Goal: Task Accomplishment & Management: Complete application form

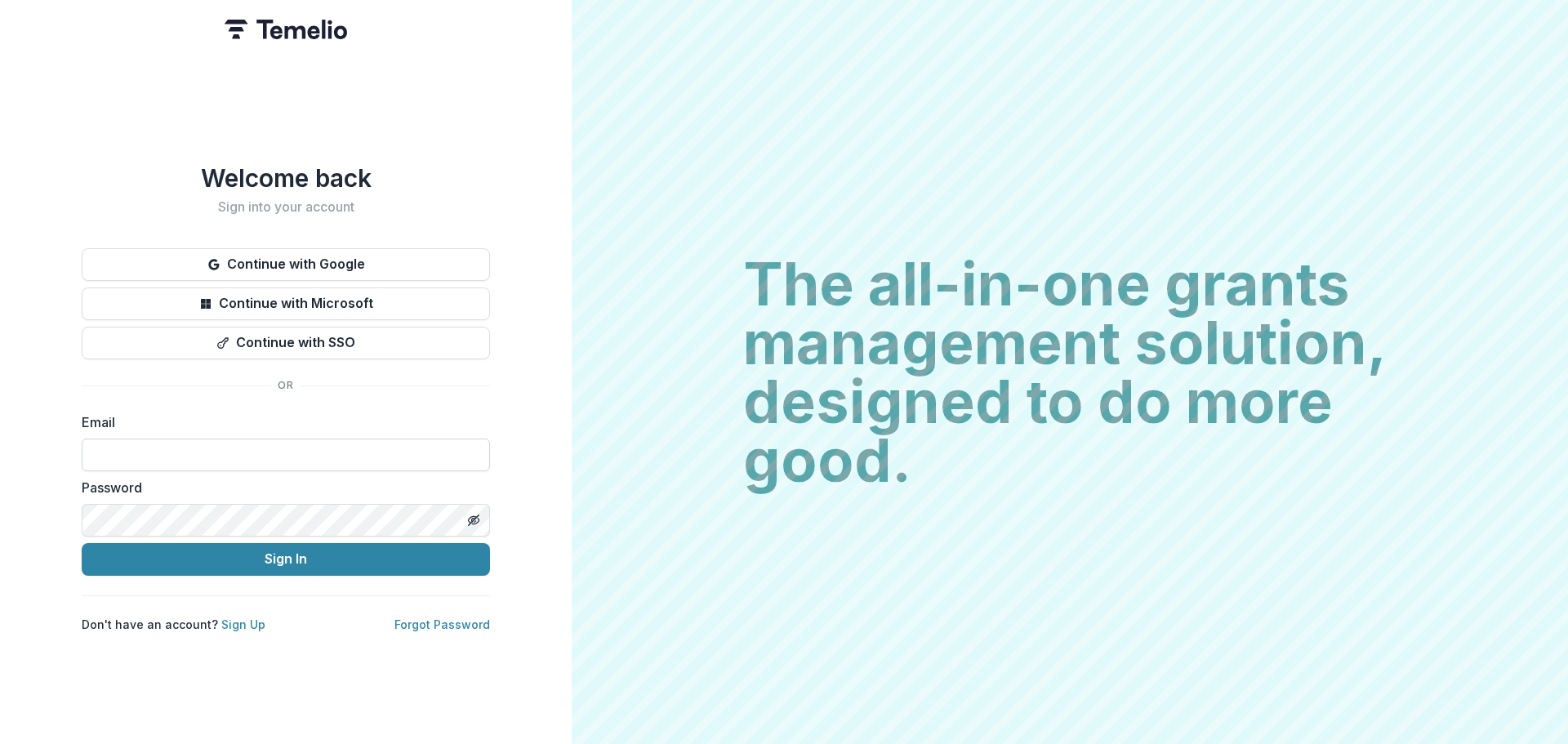
click at [187, 438] on input at bounding box center [286, 455] width 409 height 33
type input "**********"
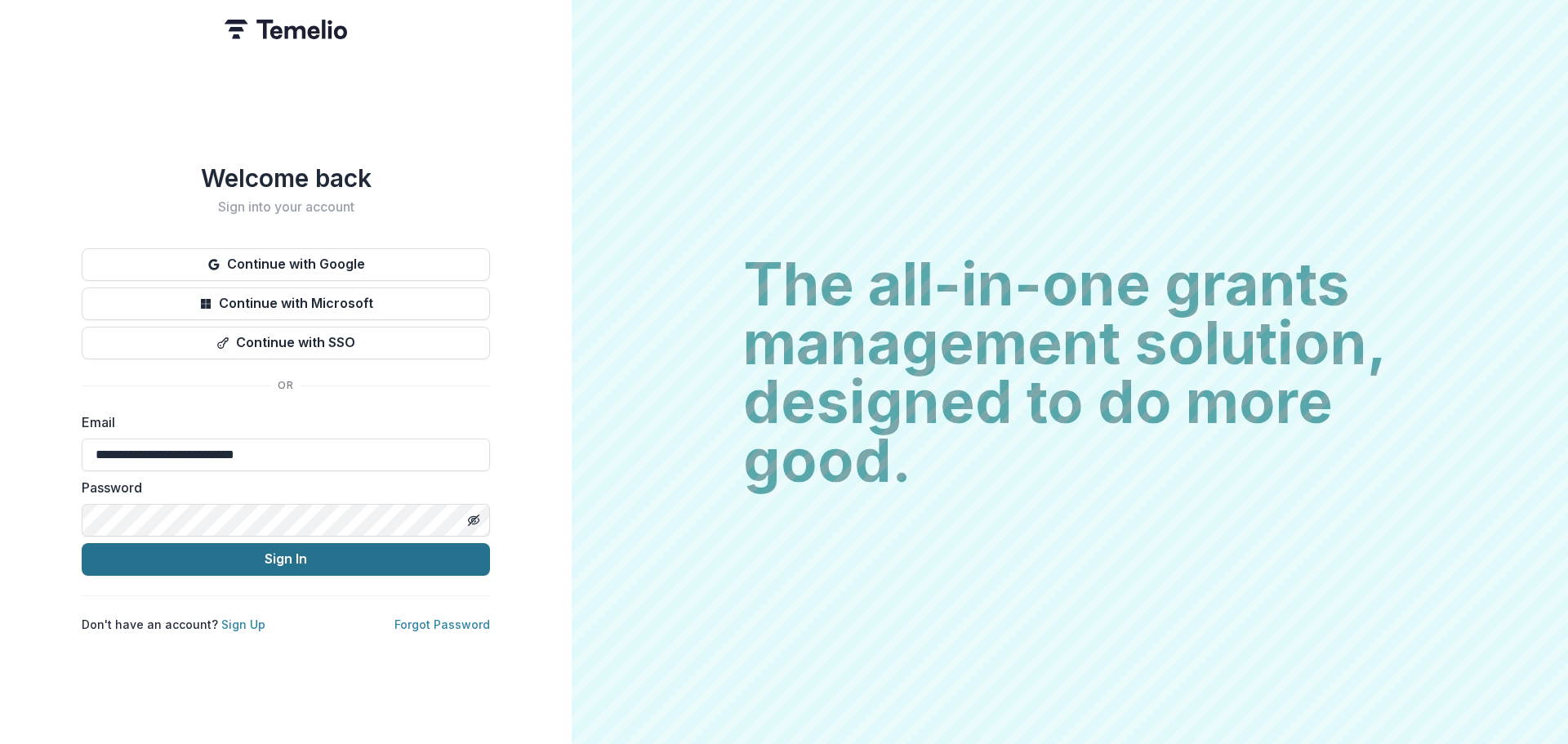
click at [270, 551] on button "Sign In" at bounding box center [286, 559] width 409 height 33
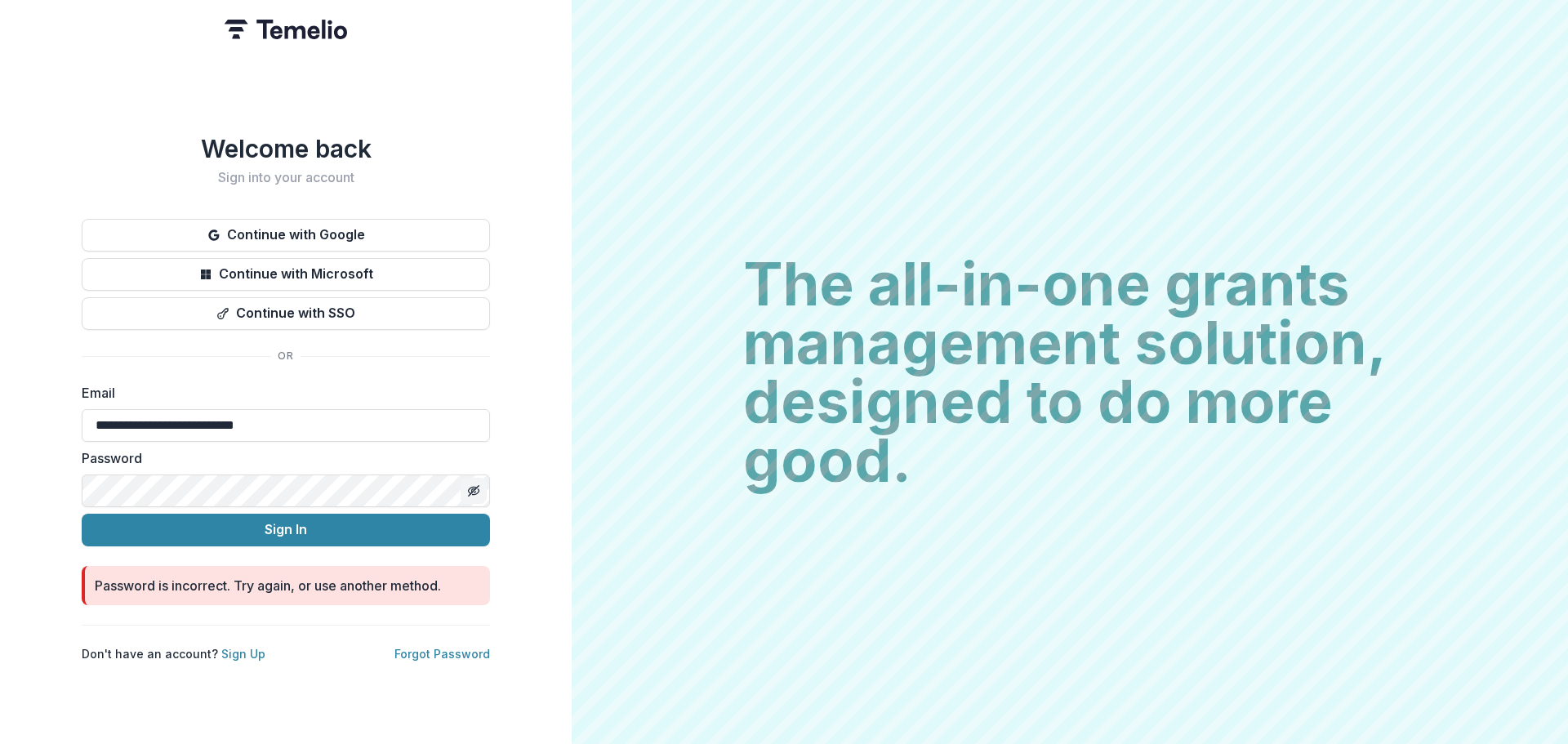
click at [476, 484] on icon "Toggle password visibility" at bounding box center [473, 490] width 13 height 13
click at [285, 519] on button "Sign In" at bounding box center [286, 530] width 409 height 33
click at [287, 523] on button "Sign In" at bounding box center [286, 530] width 409 height 33
click at [458, 647] on link "Forgot Password" at bounding box center [442, 653] width 96 height 14
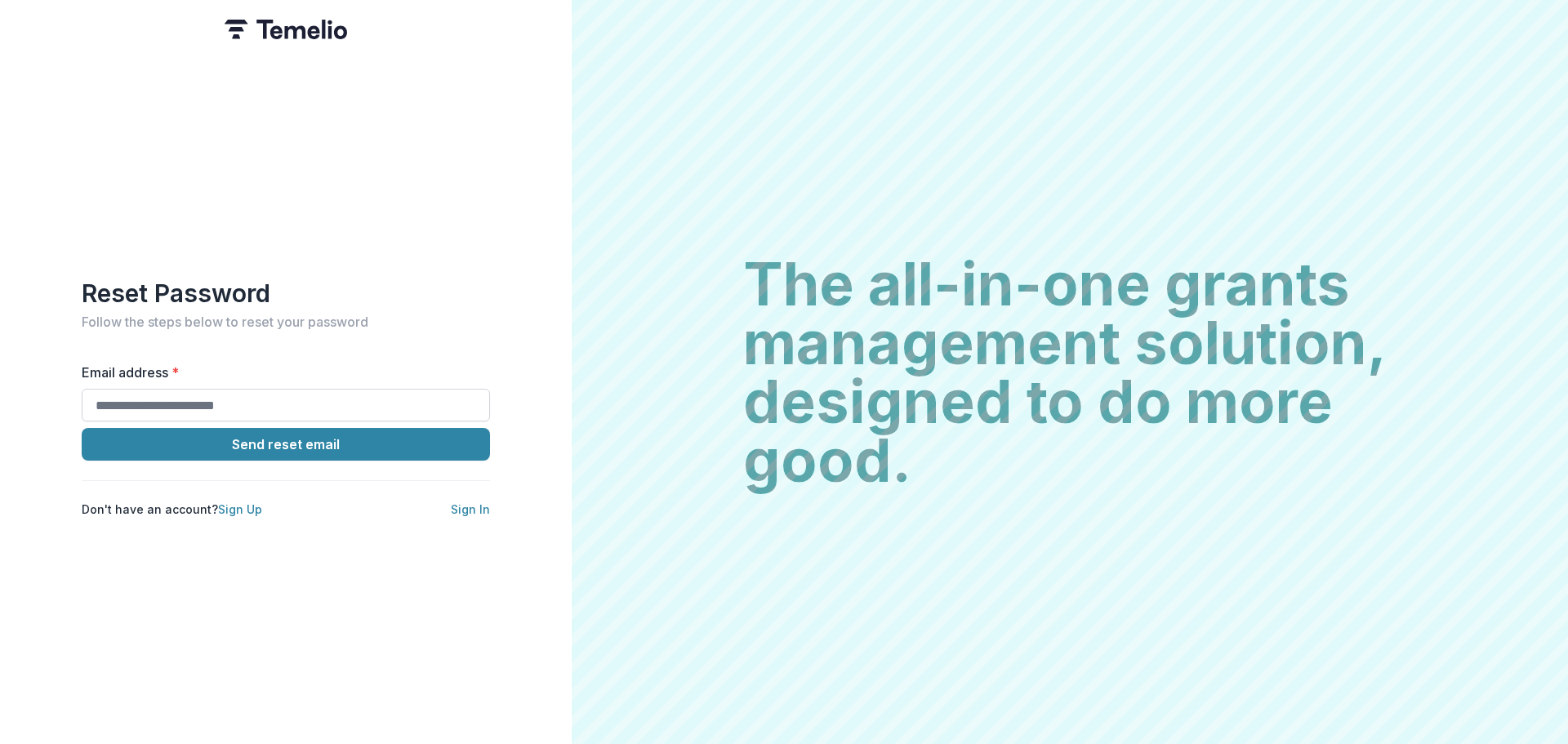
click at [216, 404] on input "Email address *" at bounding box center [286, 405] width 409 height 33
type input "**********"
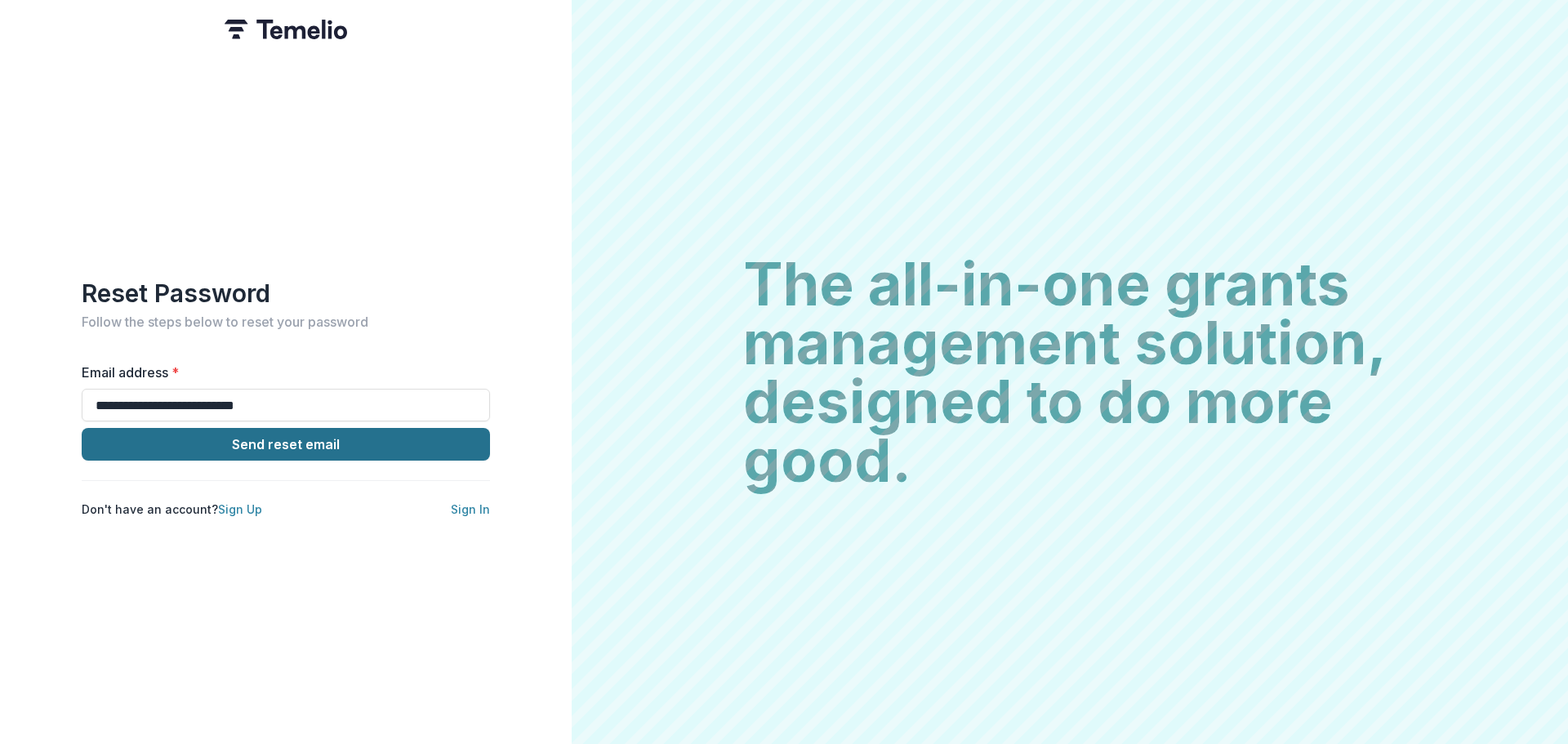
click at [273, 437] on button "Send reset email" at bounding box center [286, 444] width 409 height 33
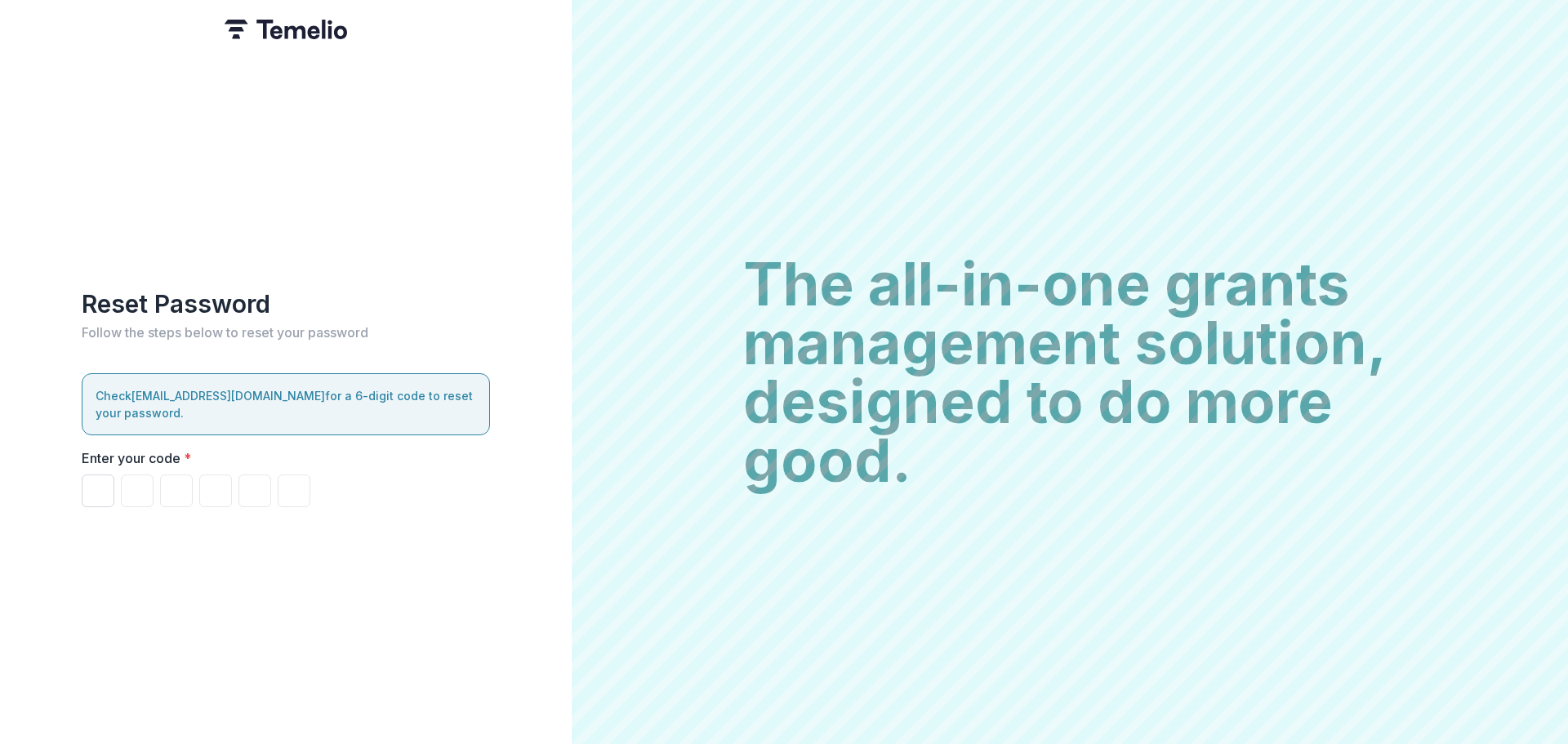
click at [93, 486] on input "Please enter your pin code" at bounding box center [98, 490] width 33 height 33
paste input "******"
type input "*"
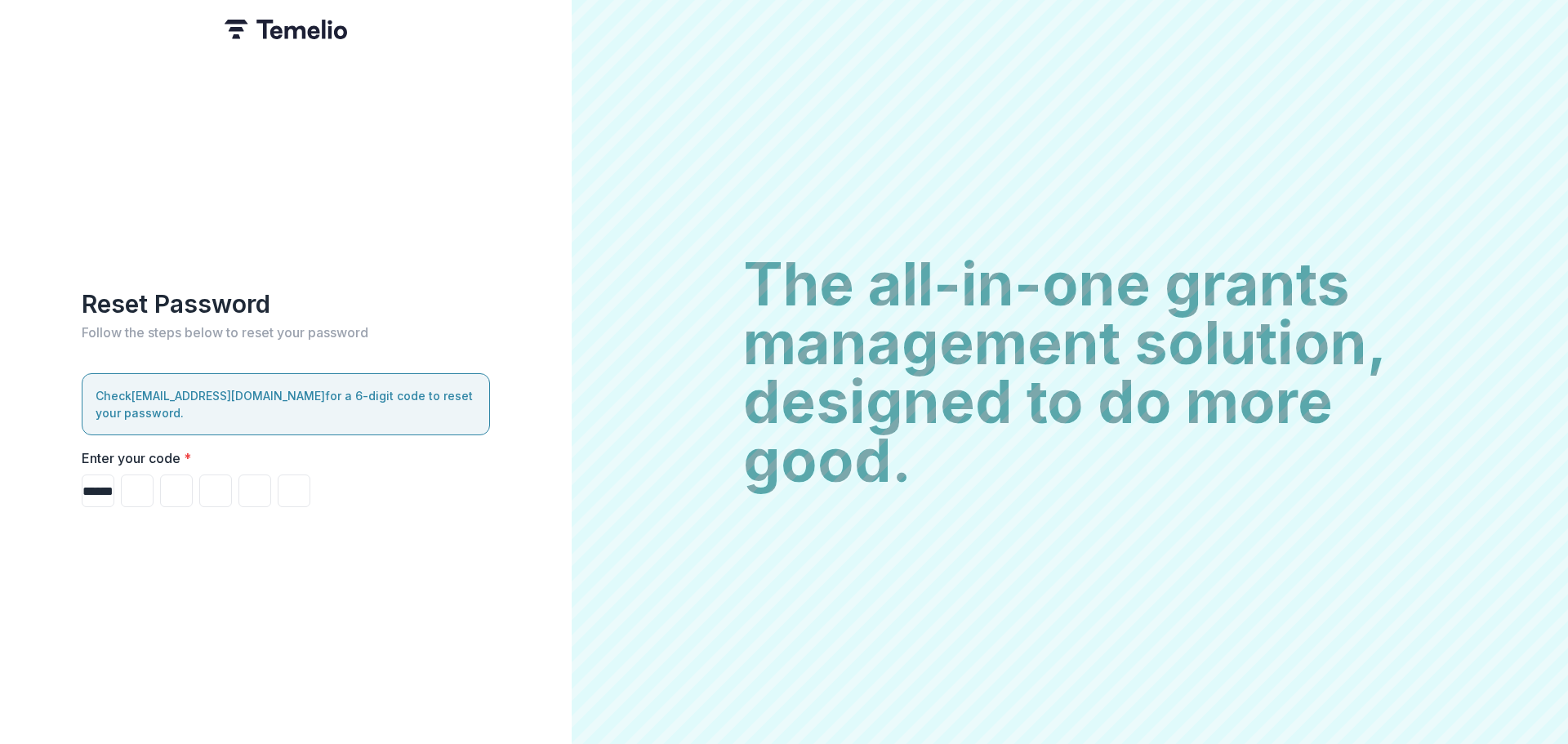
type input "*"
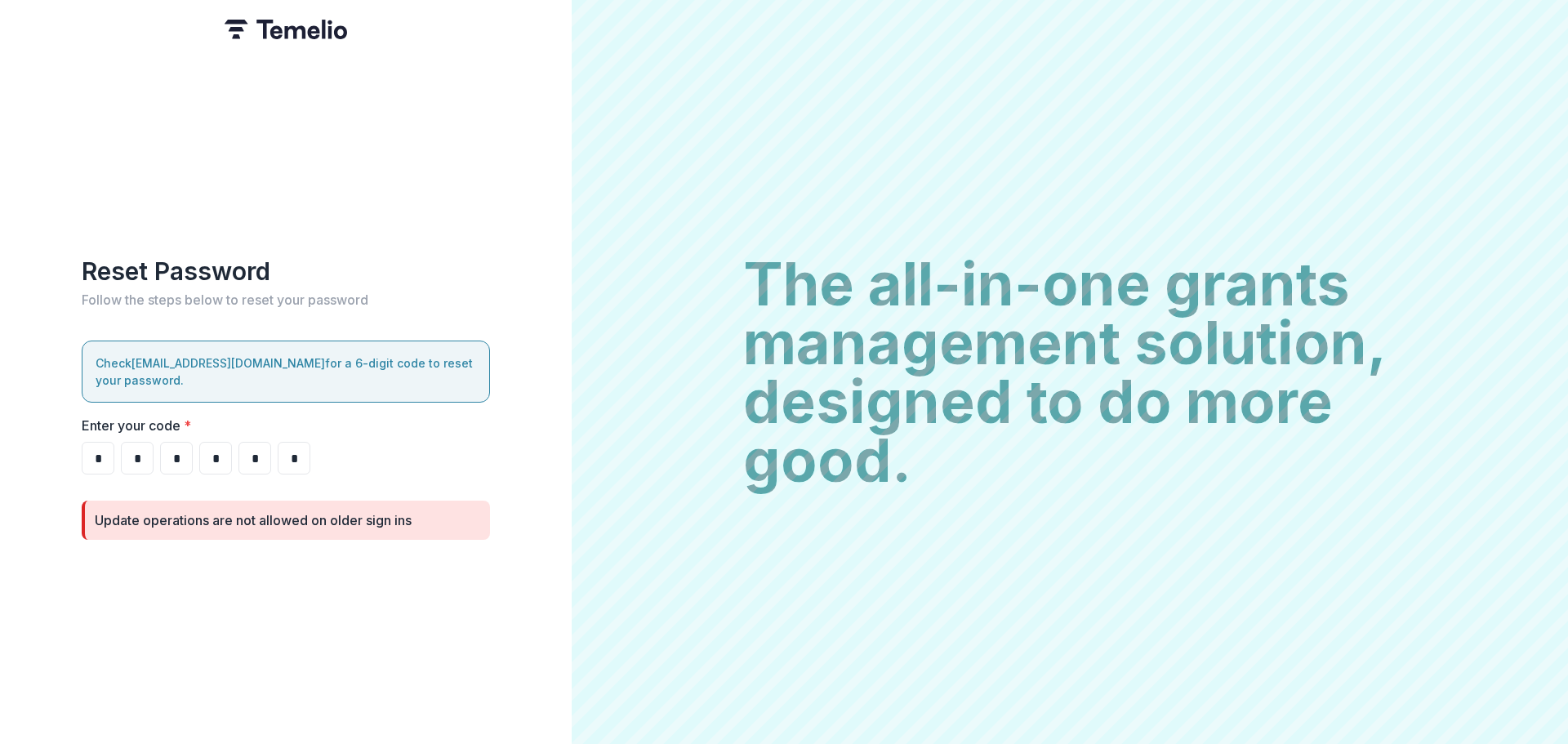
click at [359, 518] on div "Update operations are not allowed on older sign ins" at bounding box center [253, 520] width 317 height 20
click at [355, 355] on p "Check [EMAIL_ADDRESS][DOMAIN_NAME] for a 6-digit code to reset your password." at bounding box center [286, 372] width 380 height 35
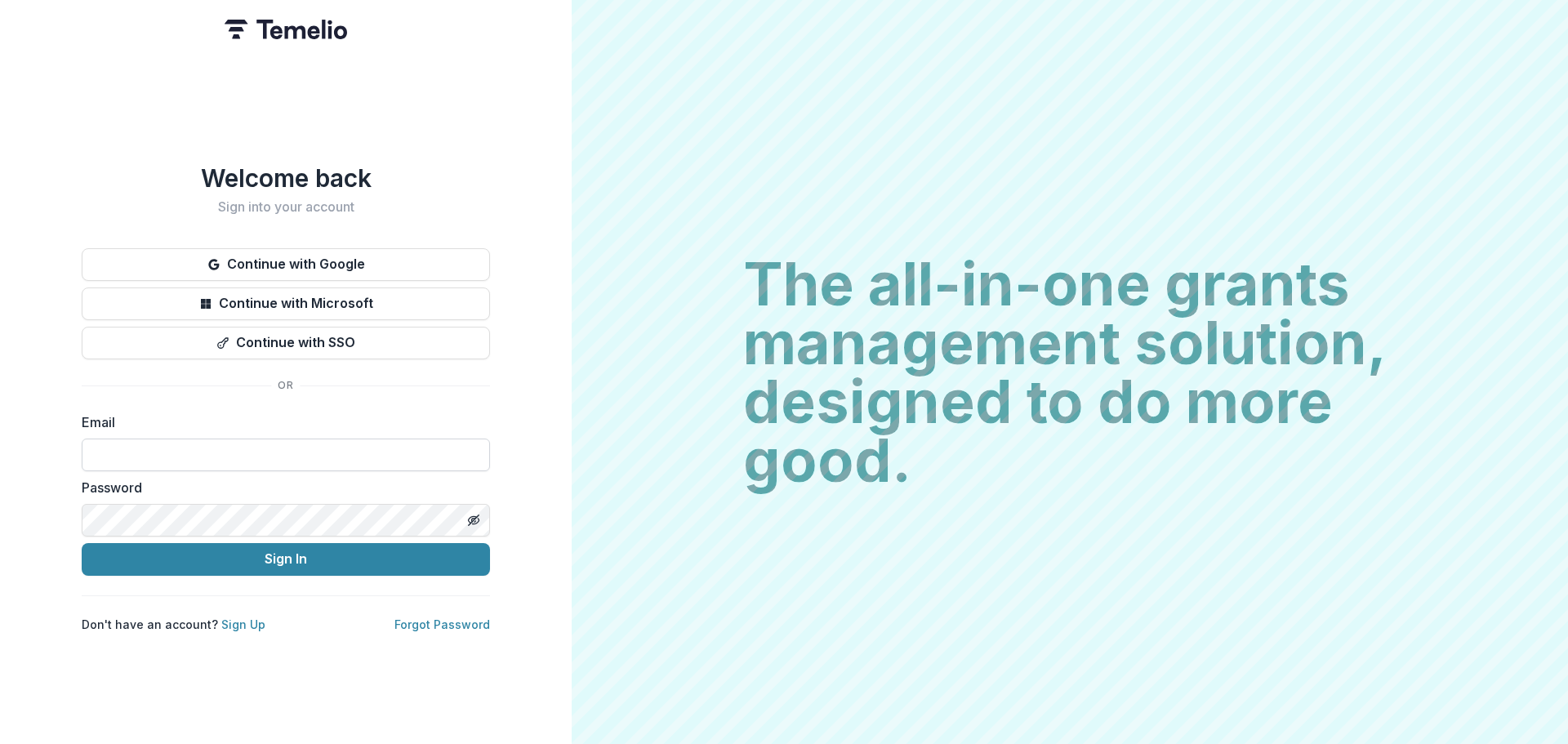
click at [342, 448] on input at bounding box center [286, 455] width 409 height 33
type input "**********"
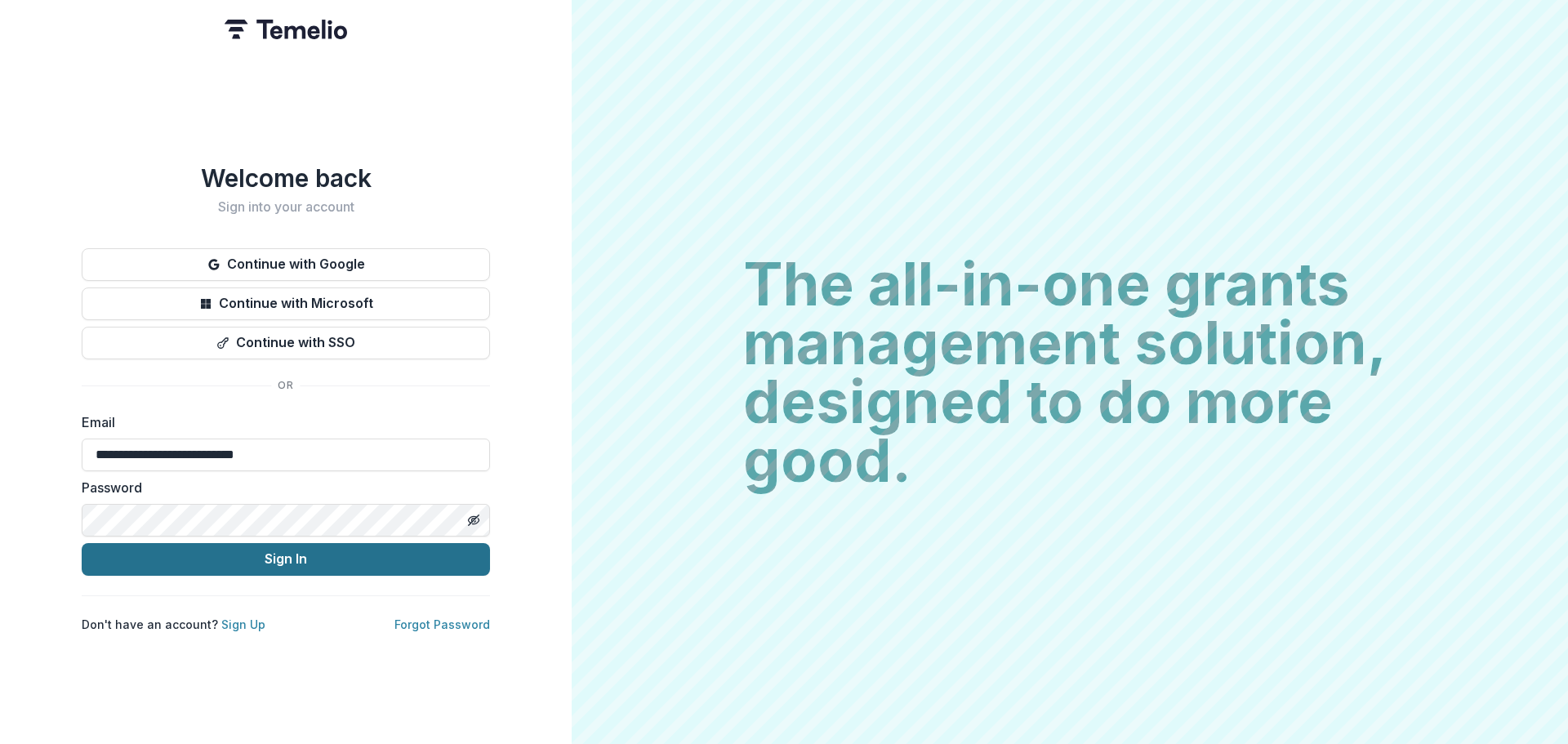
click at [291, 544] on button "Sign In" at bounding box center [286, 559] width 409 height 33
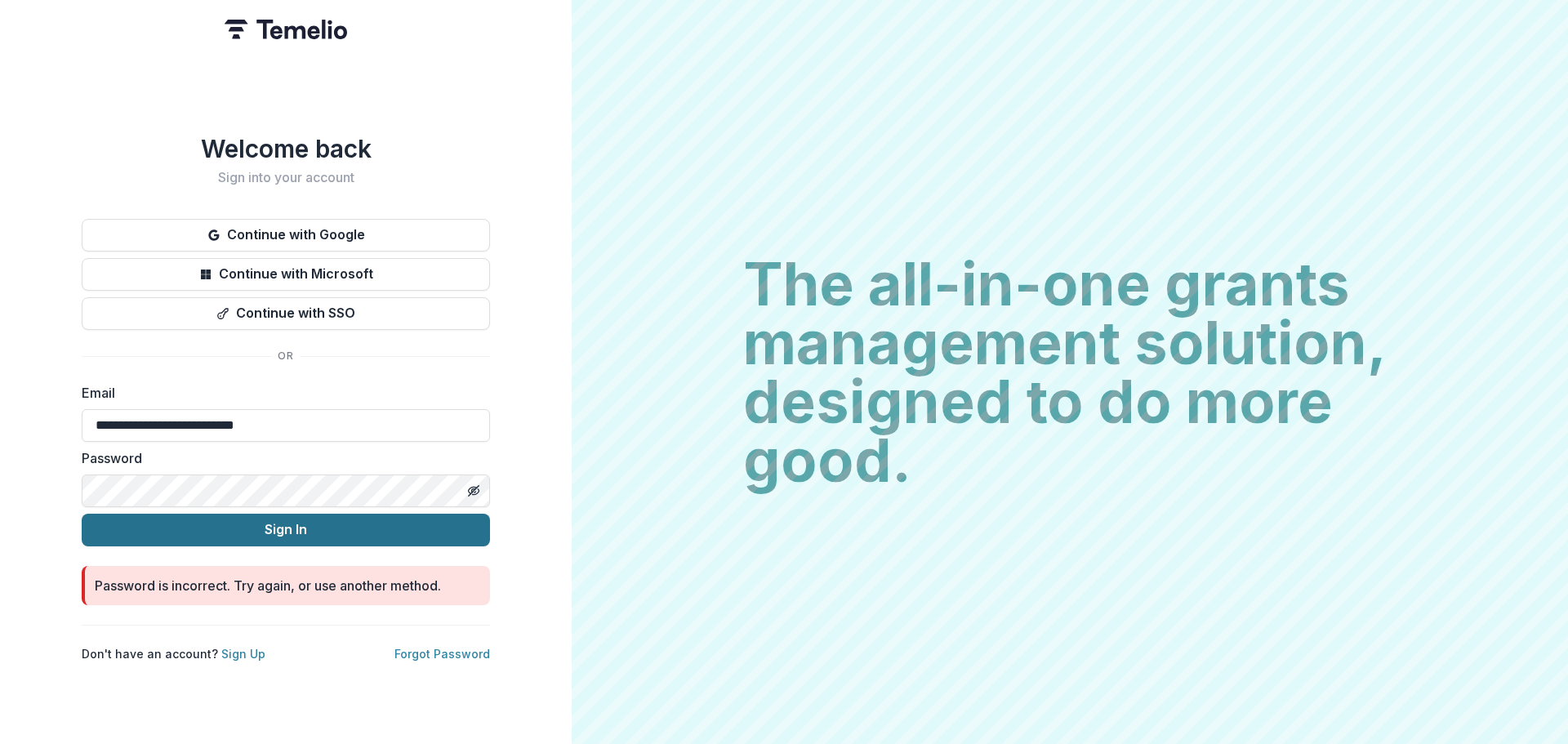
click at [293, 522] on button "Sign In" at bounding box center [286, 530] width 409 height 33
click at [474, 485] on line "Toggle password visibility" at bounding box center [473, 489] width 10 height 10
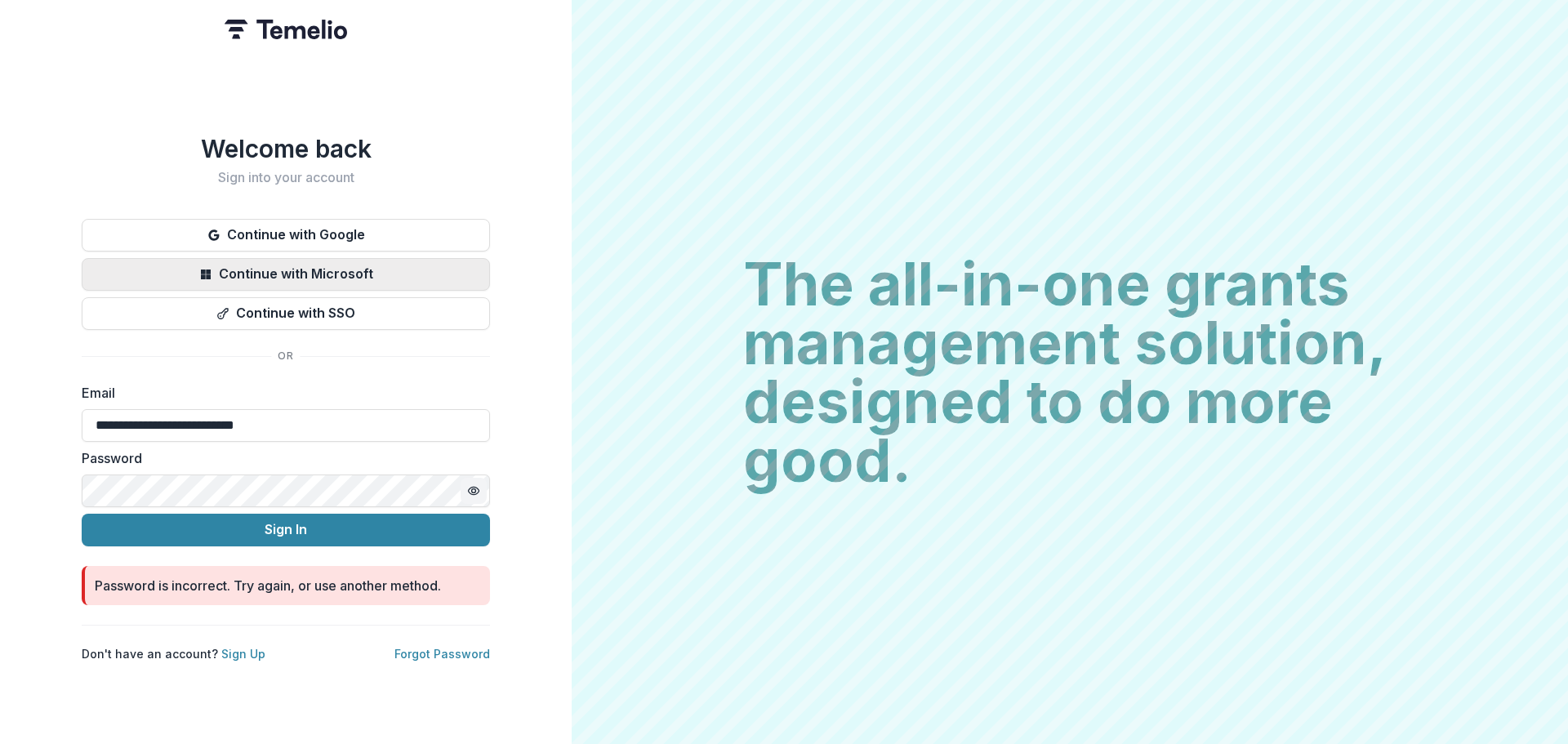
click at [356, 266] on button "Continue with Microsoft" at bounding box center [286, 275] width 409 height 33
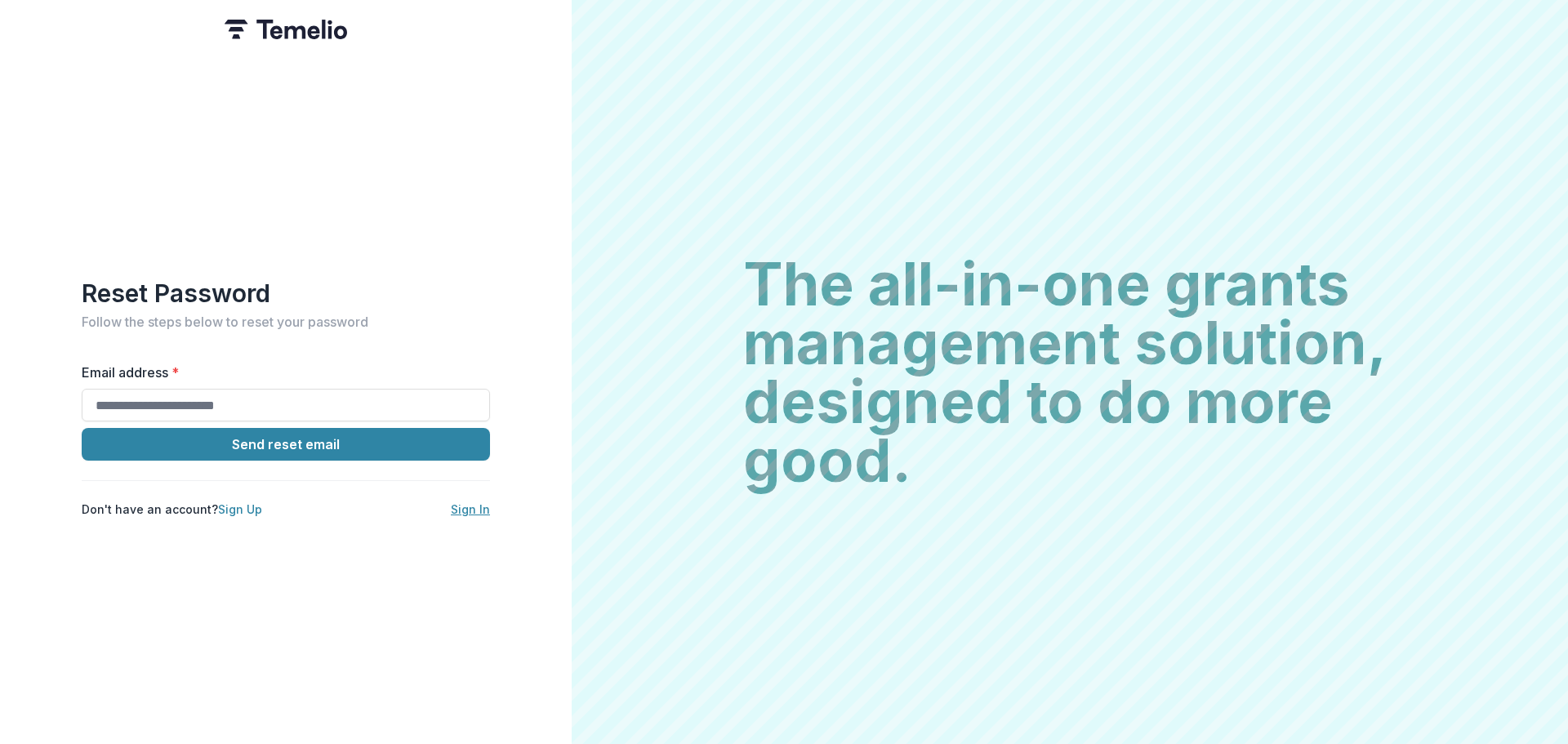
click at [467, 507] on link "Sign In" at bounding box center [470, 508] width 39 height 14
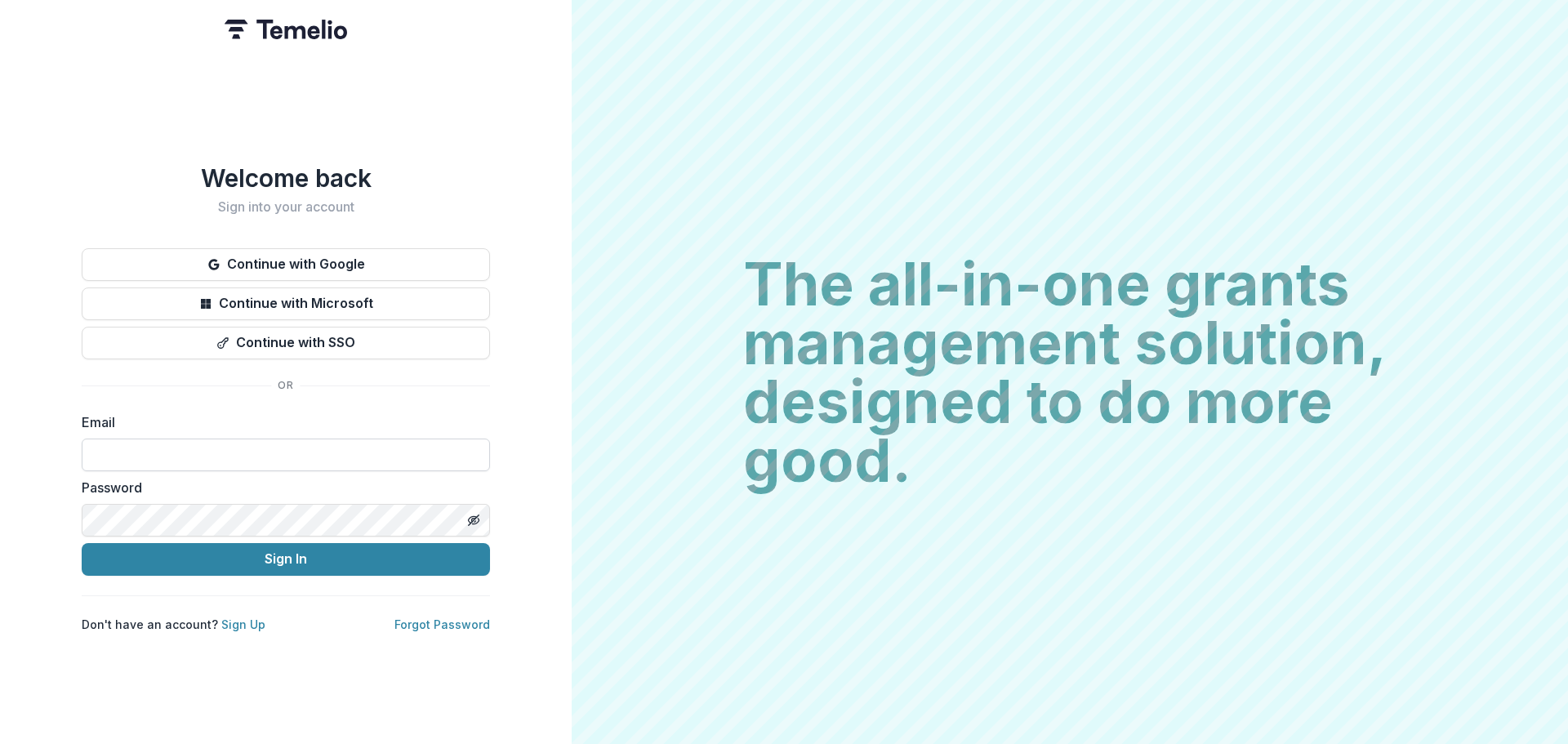
click at [334, 445] on input at bounding box center [286, 455] width 409 height 33
type input "**********"
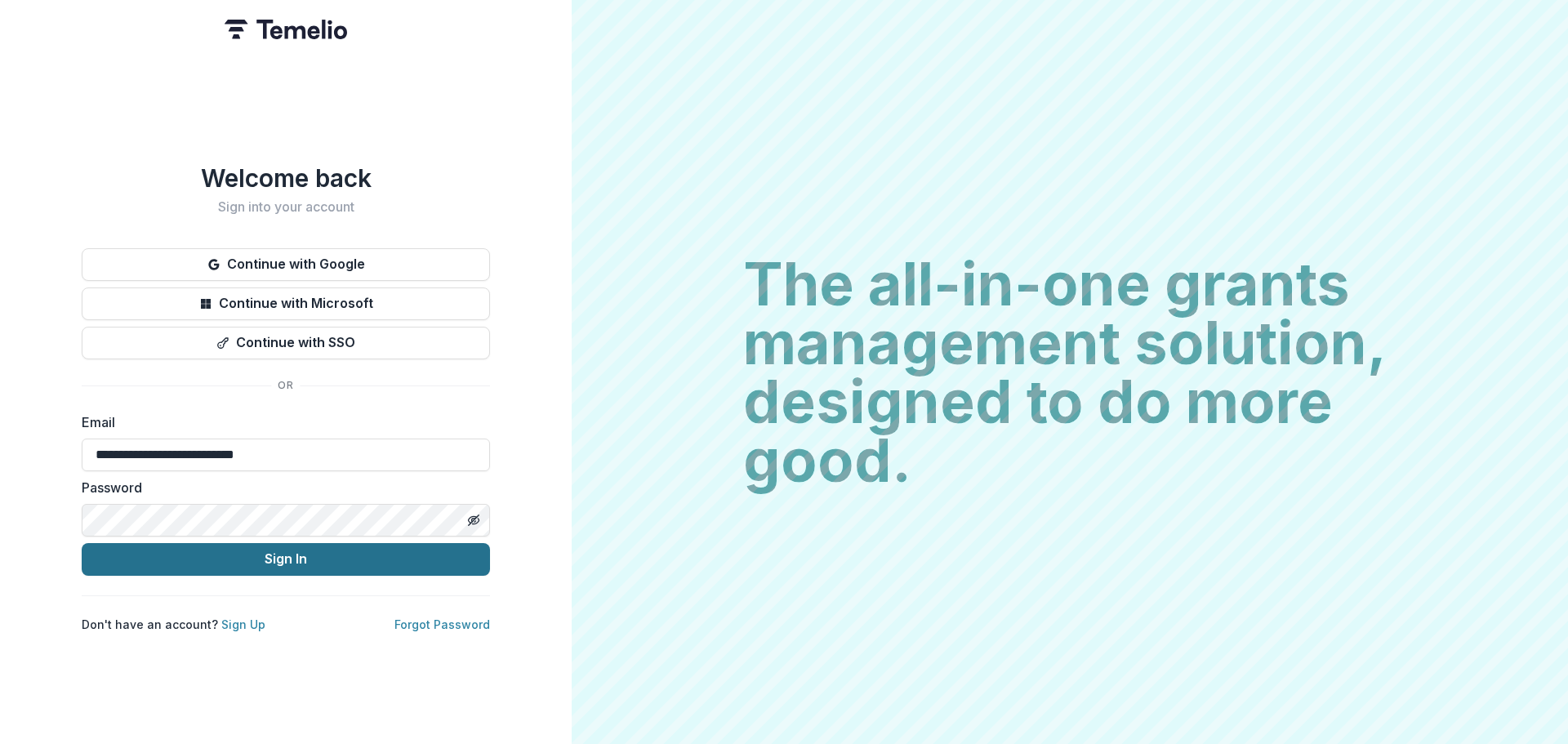
click at [278, 552] on button "Sign In" at bounding box center [286, 559] width 409 height 33
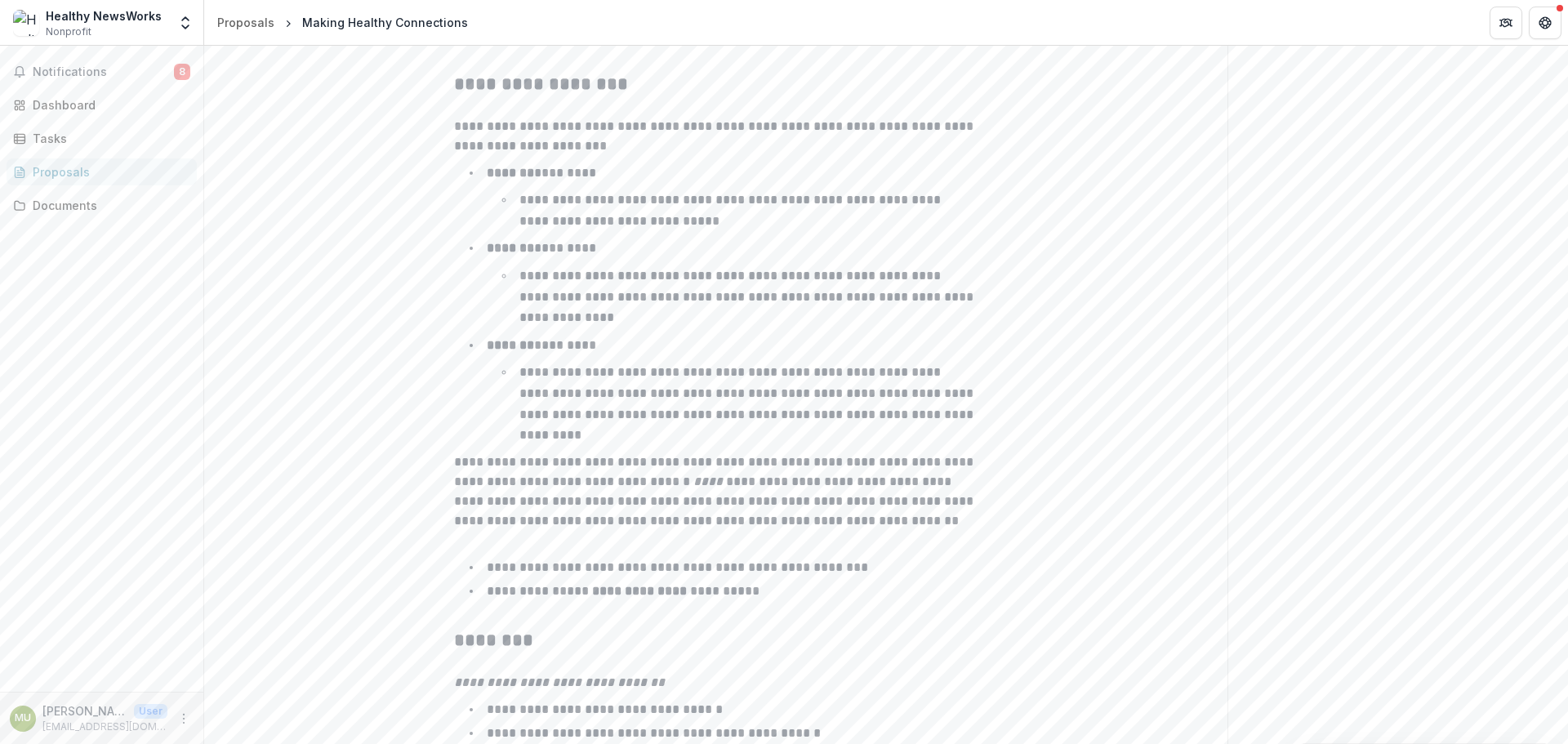
scroll to position [2519, 0]
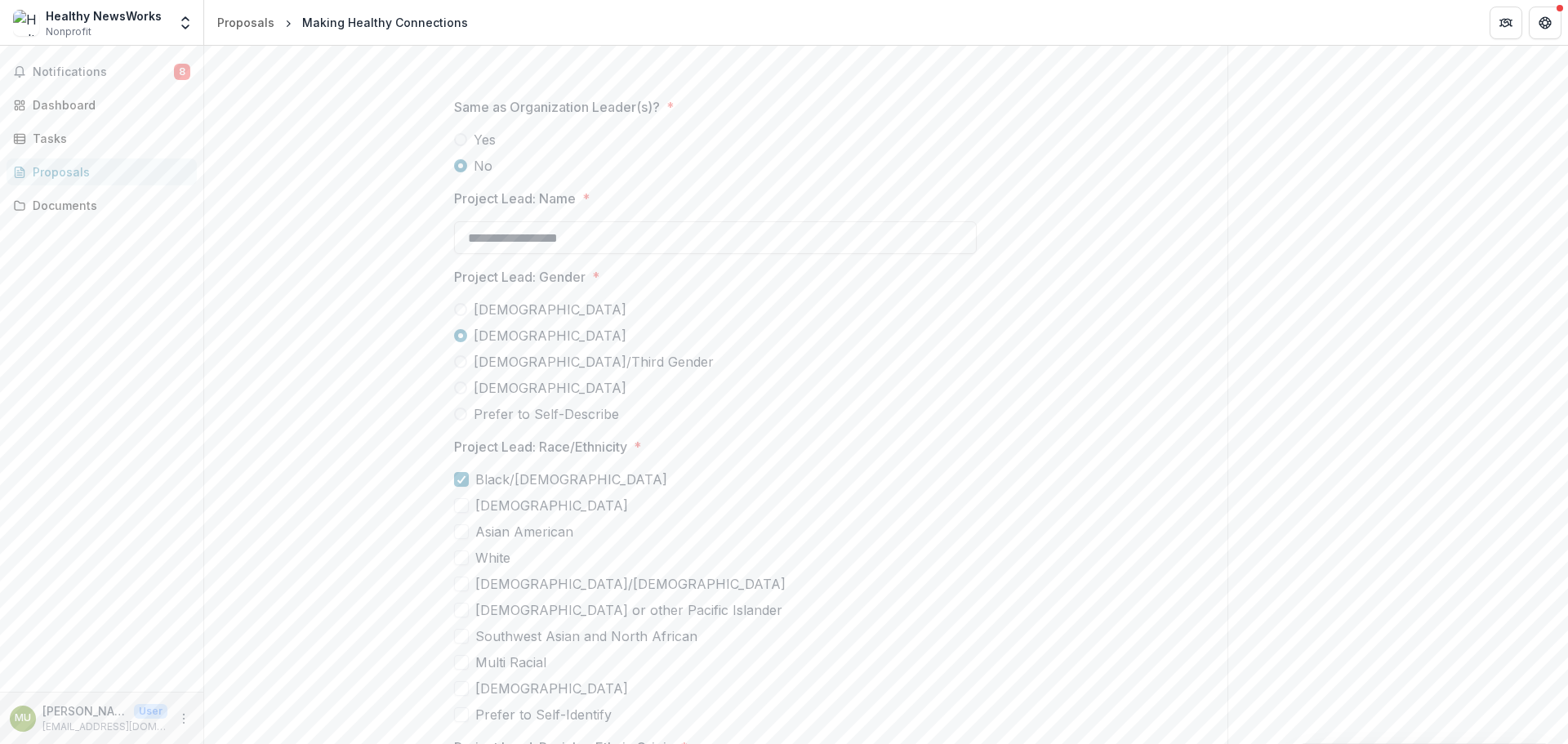
scroll to position [4229, 0]
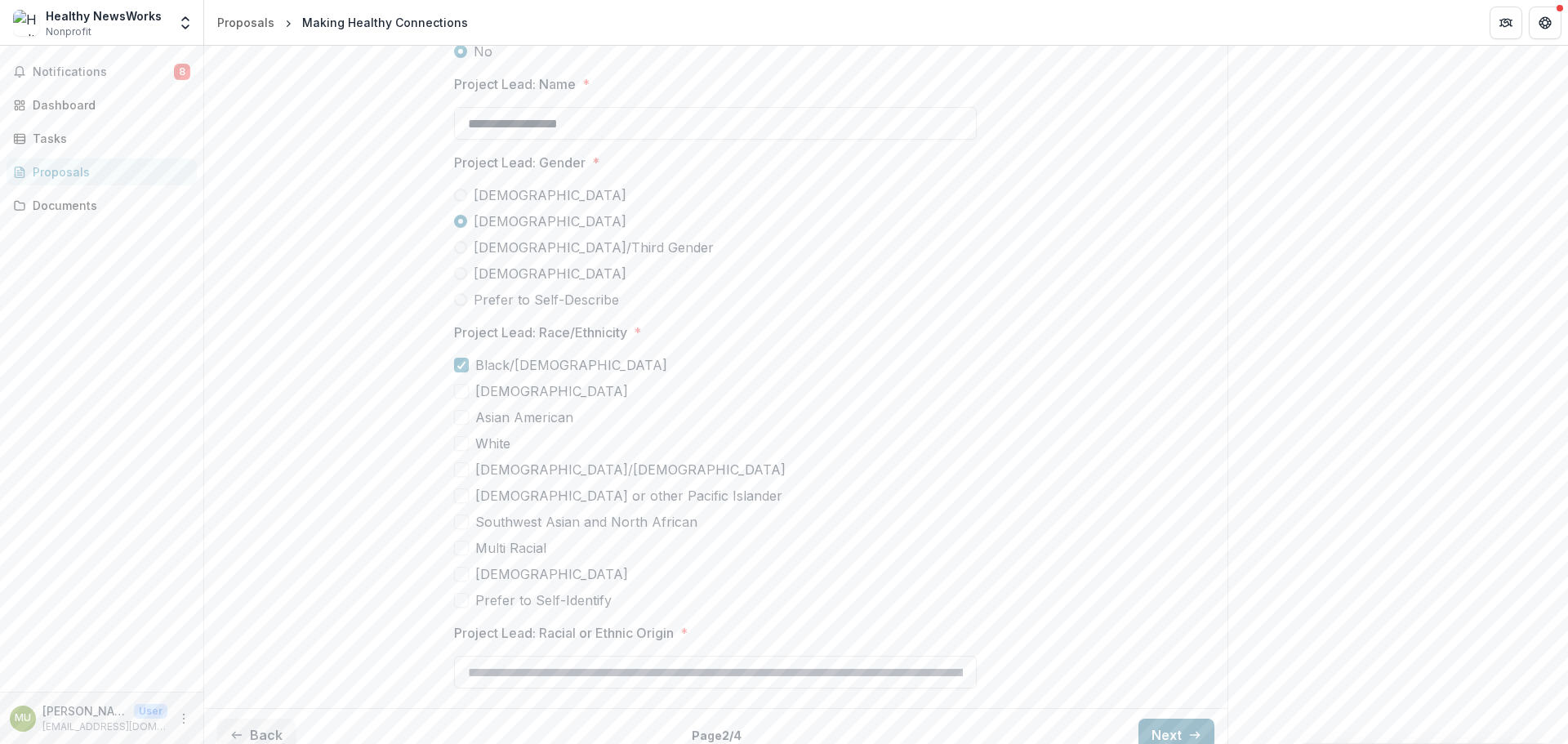
click at [1174, 719] on button "Next" at bounding box center [1176, 735] width 76 height 33
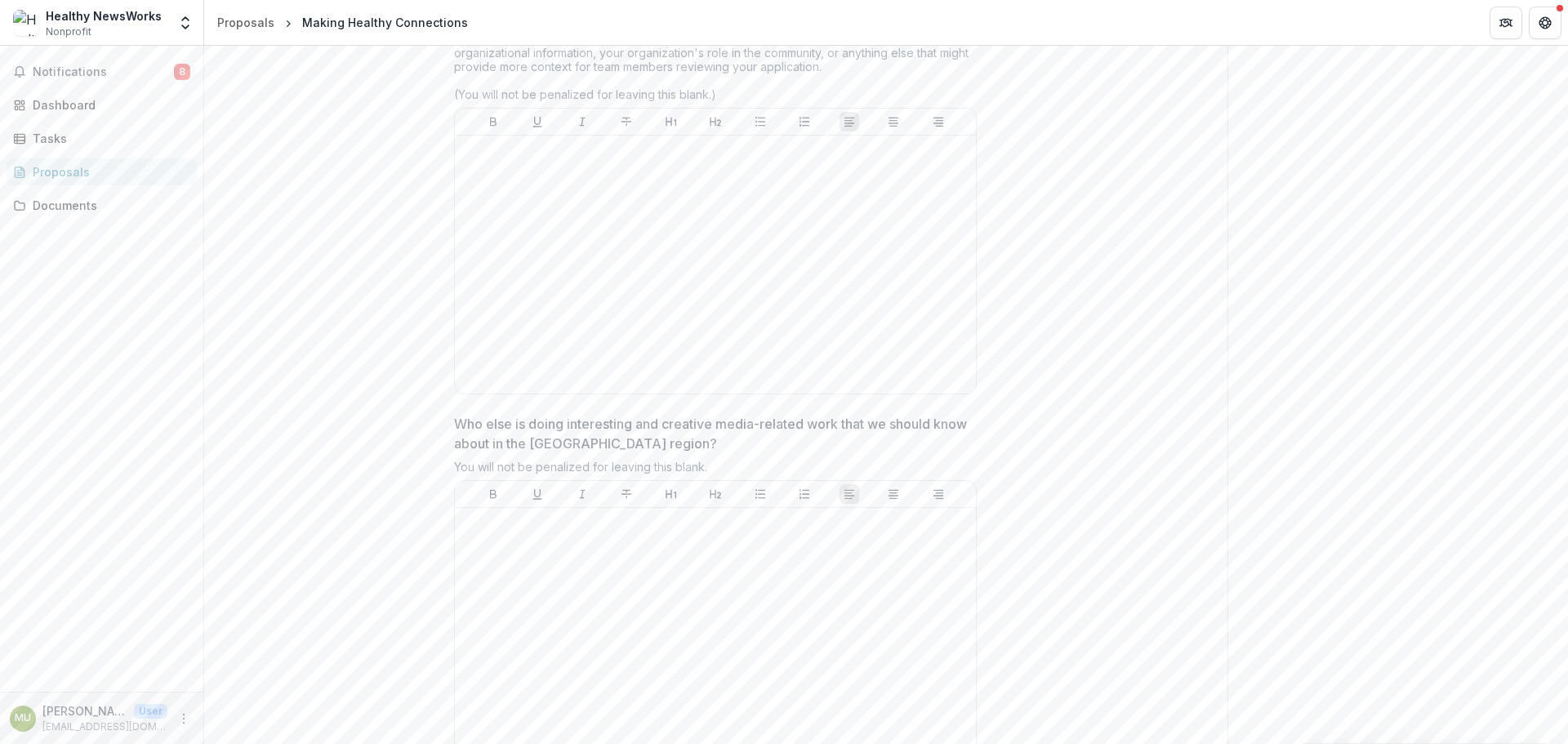
scroll to position [4341, 0]
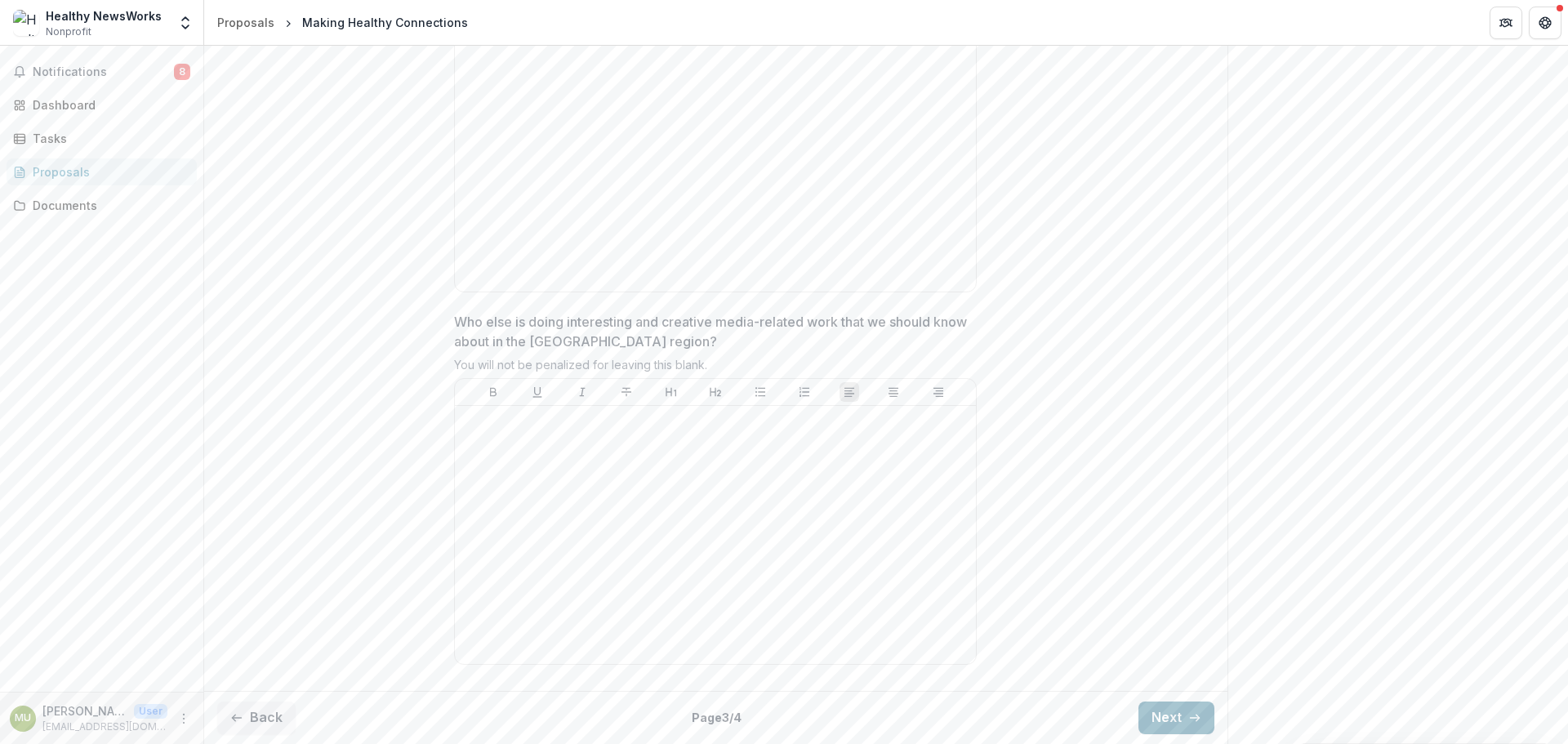
click at [1160, 709] on button "Next" at bounding box center [1176, 718] width 76 height 33
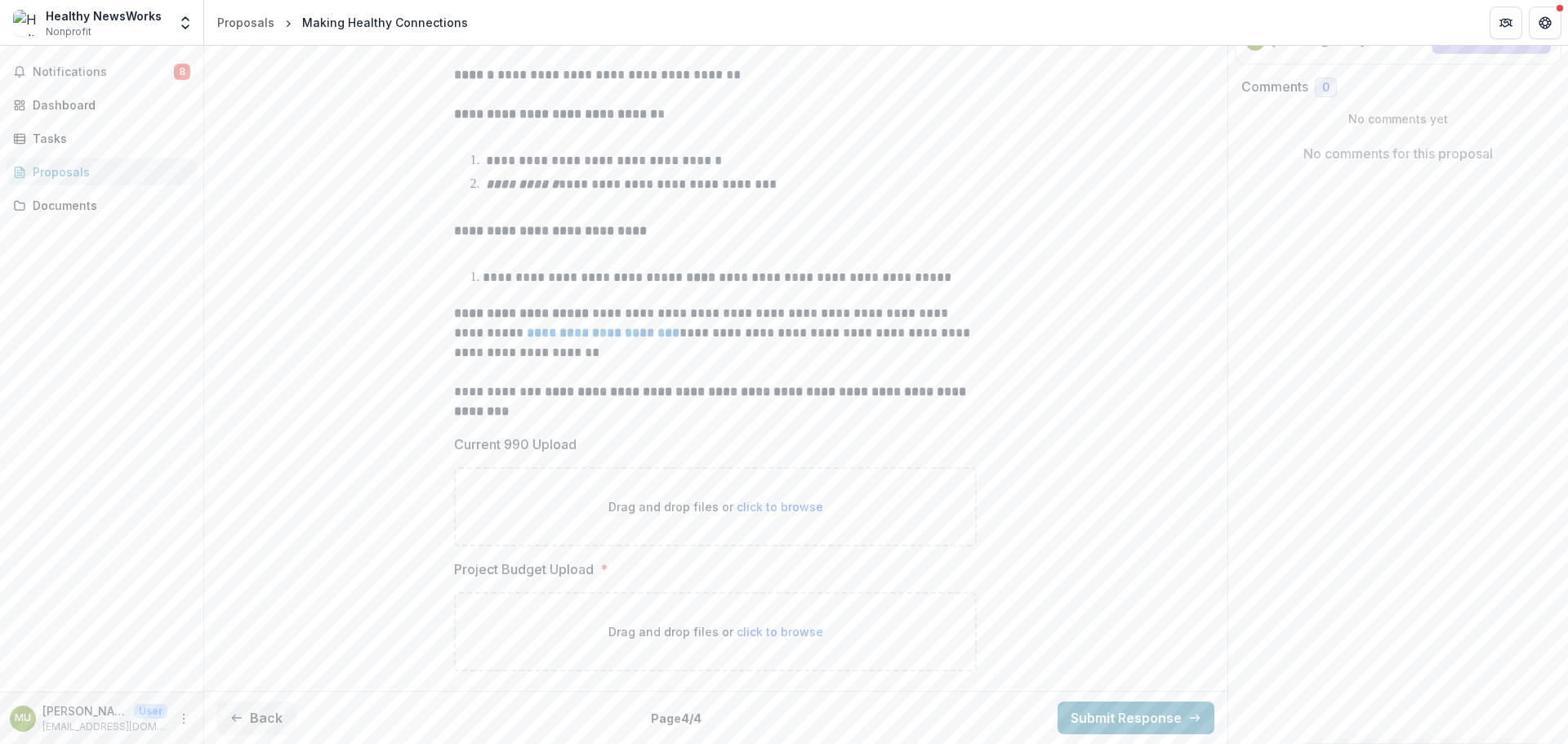
scroll to position [0, 0]
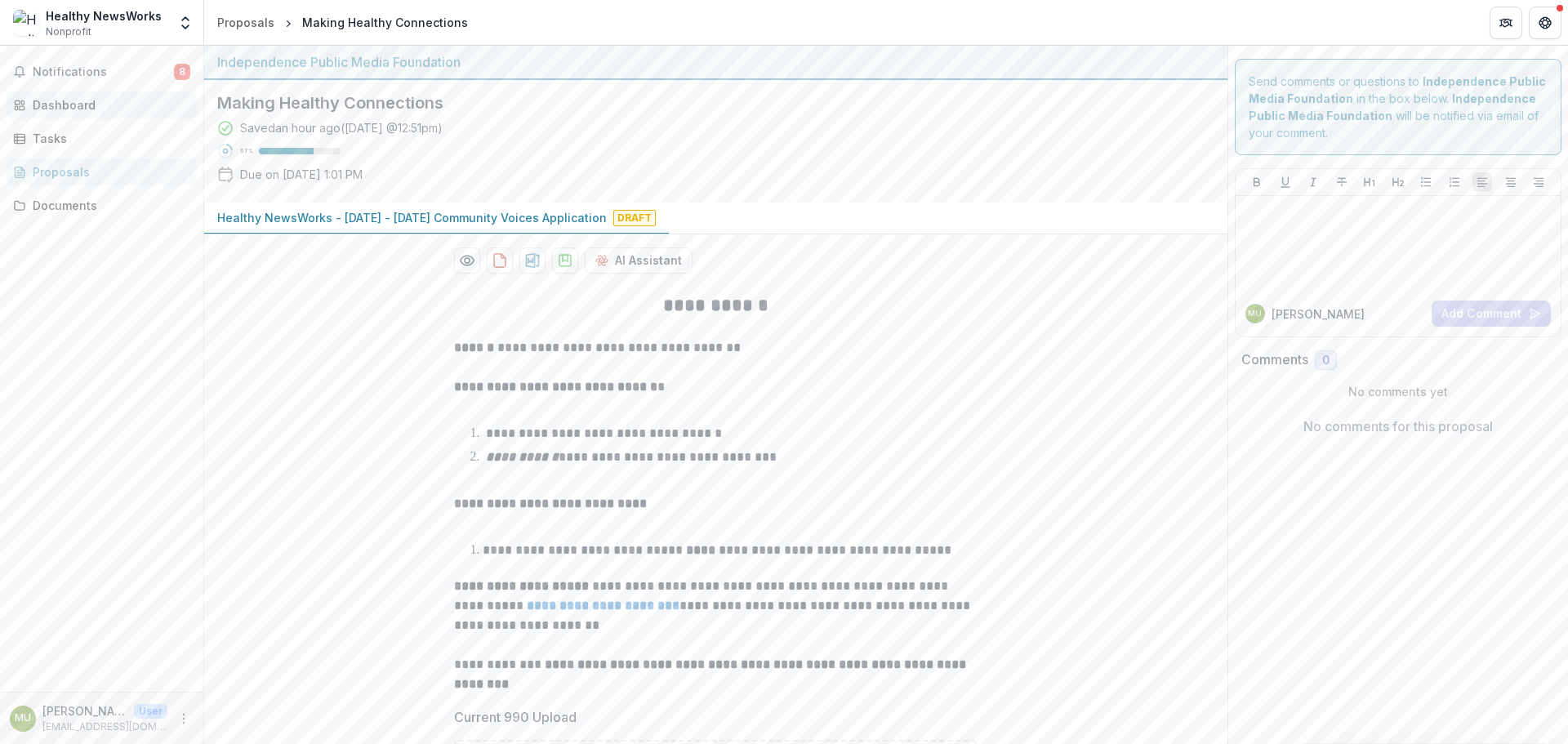
click at [58, 106] on div "Dashboard" at bounding box center [108, 105] width 151 height 17
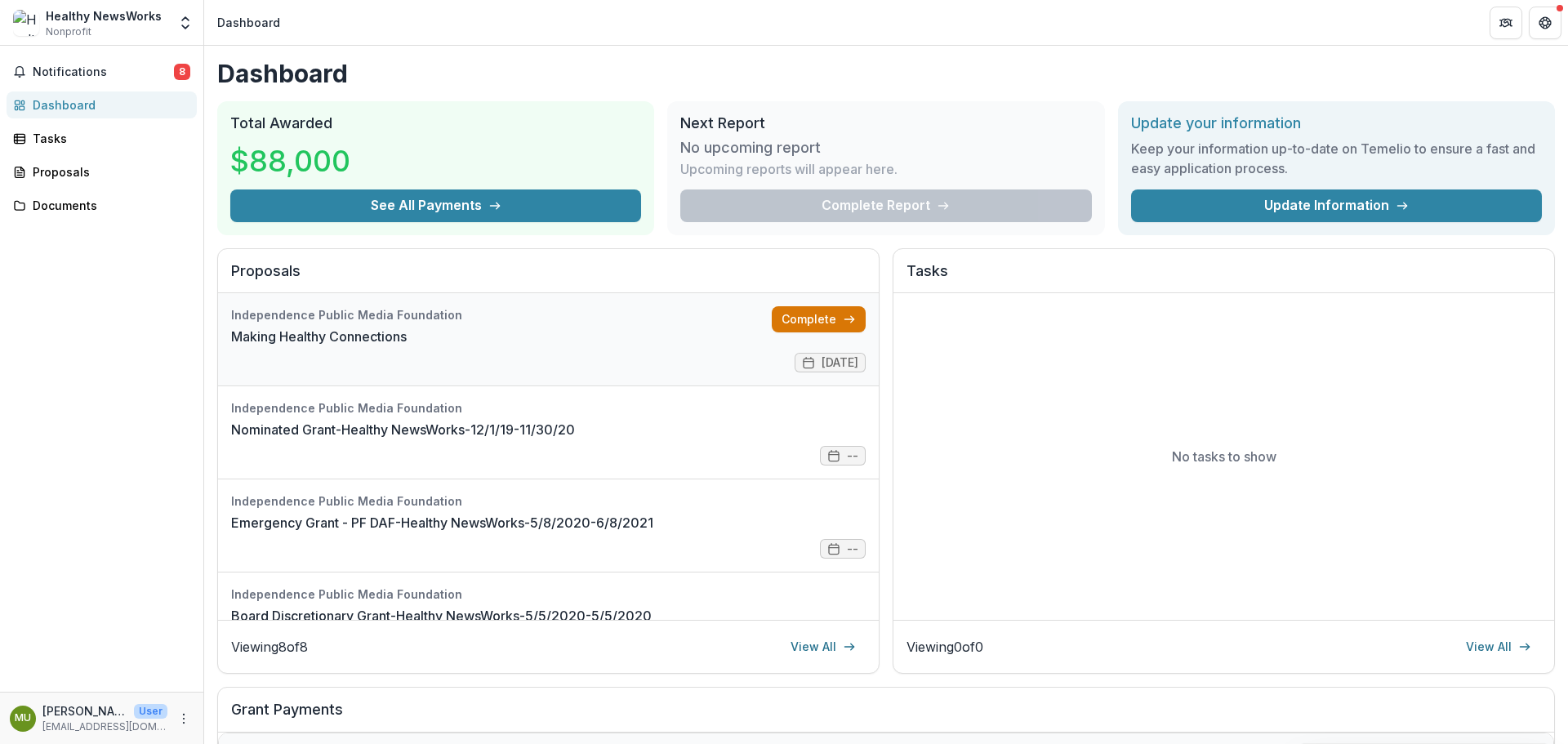
click at [823, 316] on link "Complete" at bounding box center [818, 319] width 94 height 26
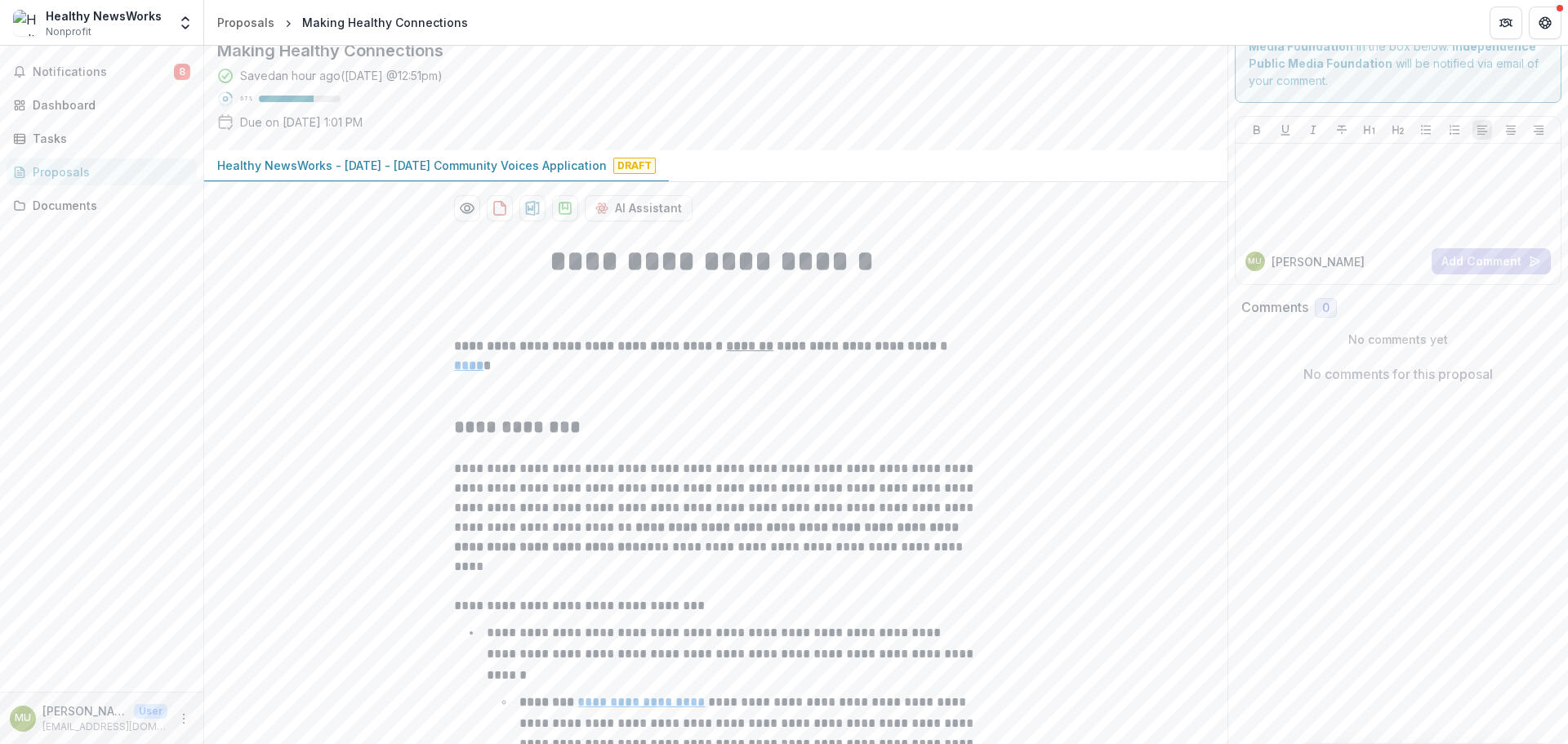
scroll to position [164, 0]
